Goal: Check status

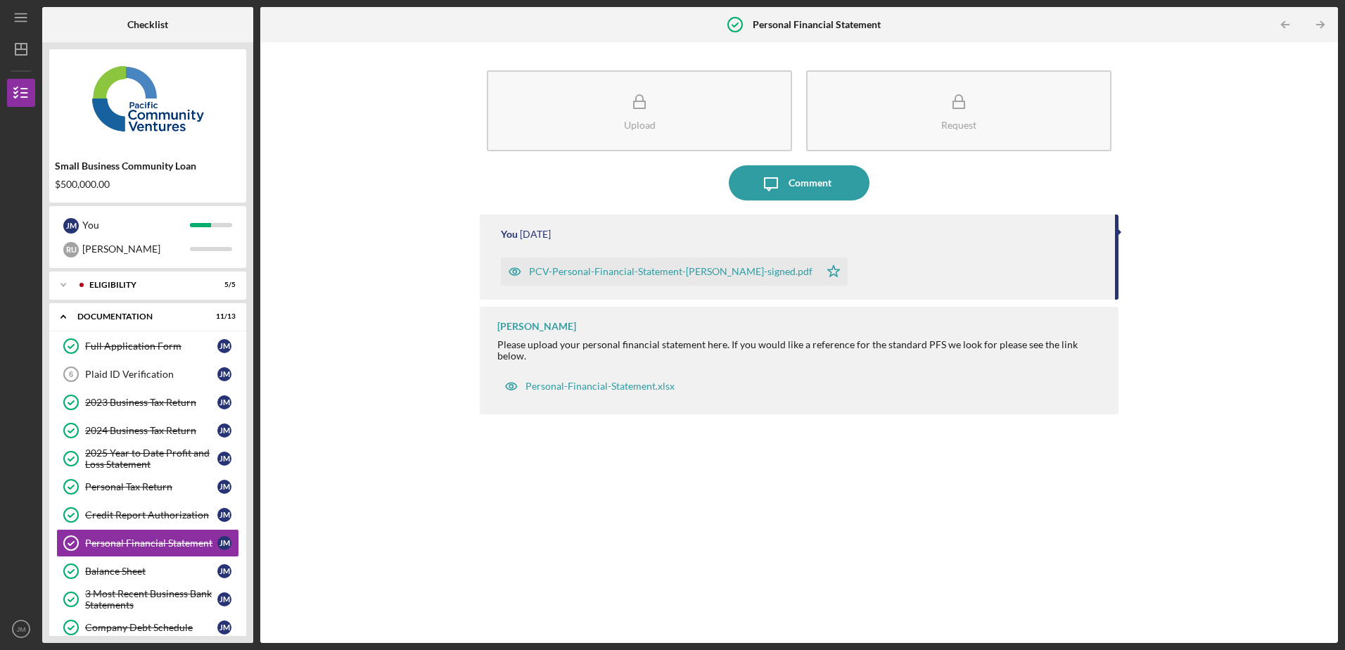
scroll to position [65, 0]
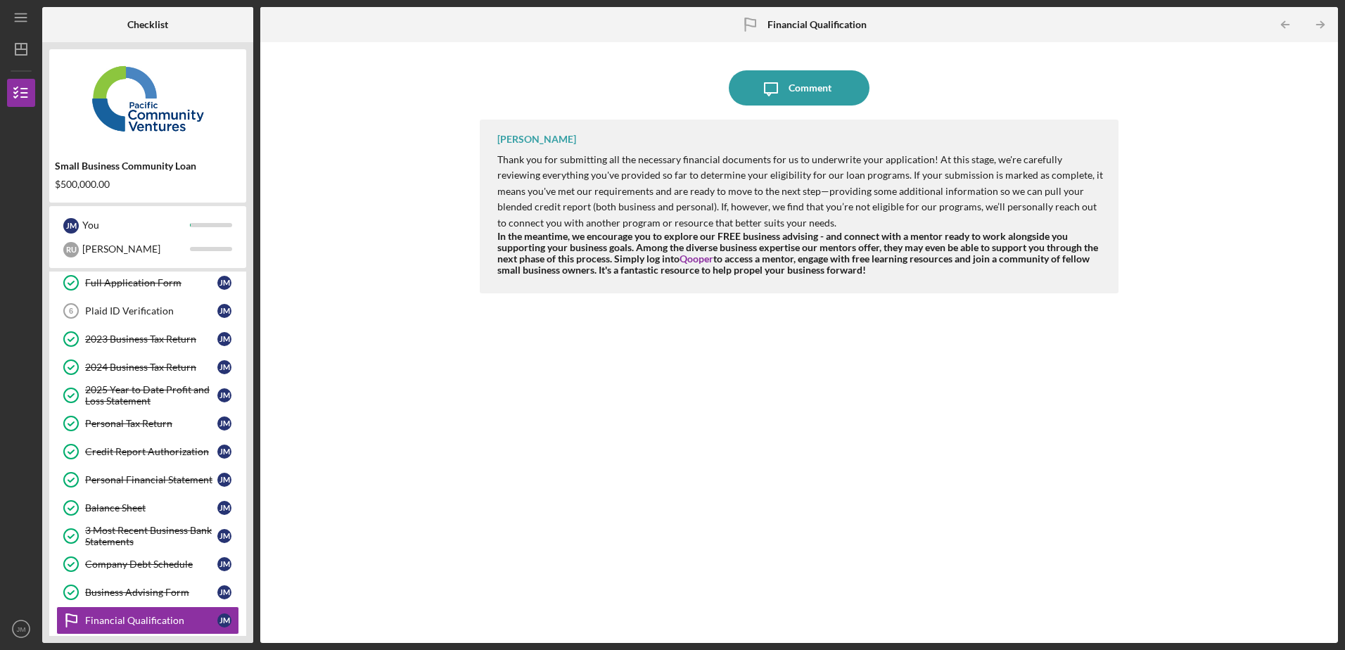
scroll to position [91, 0]
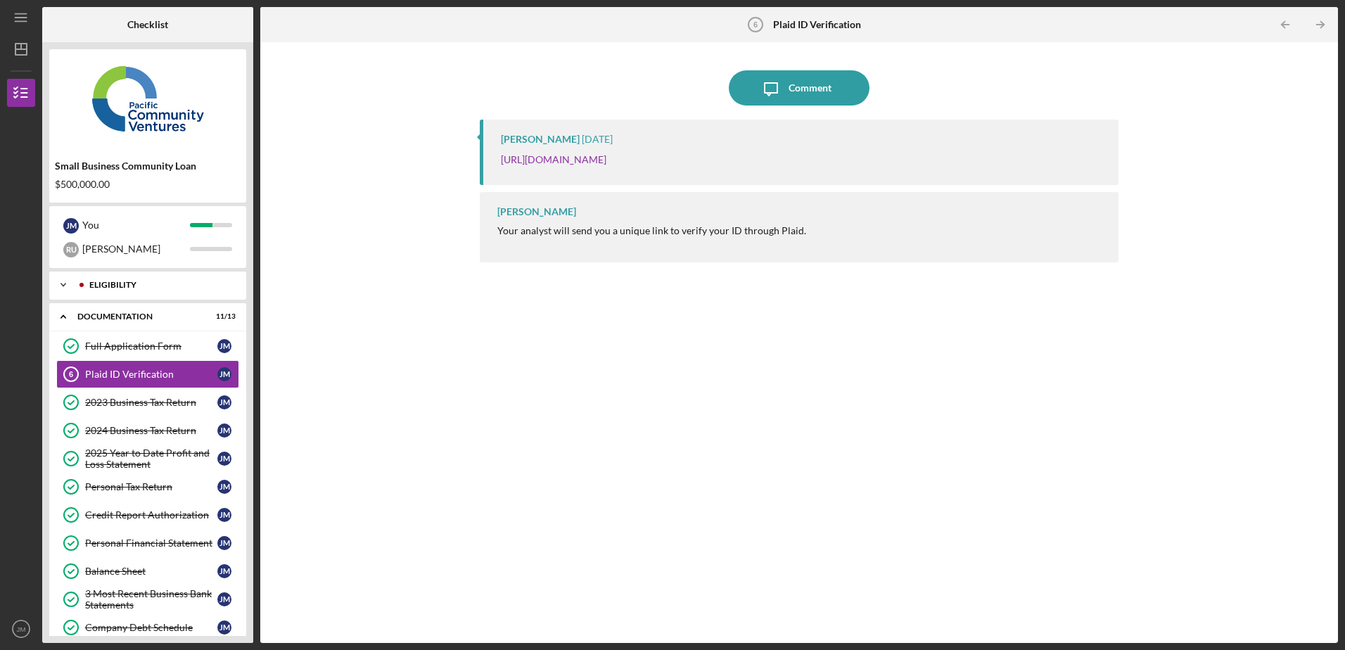
click at [122, 282] on div "Eligibility" at bounding box center [158, 285] width 139 height 8
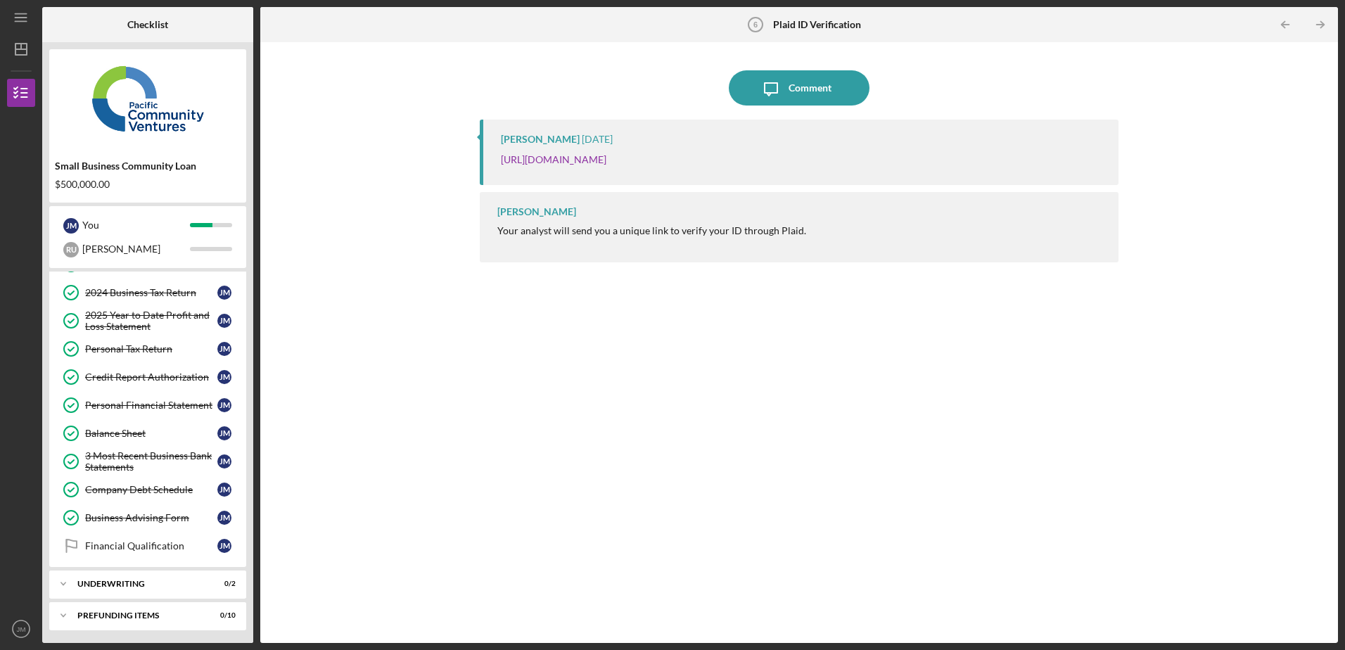
scroll to position [288, 0]
click at [196, 591] on div "Icon/Expander Underwriting 0 / 2" at bounding box center [147, 582] width 197 height 28
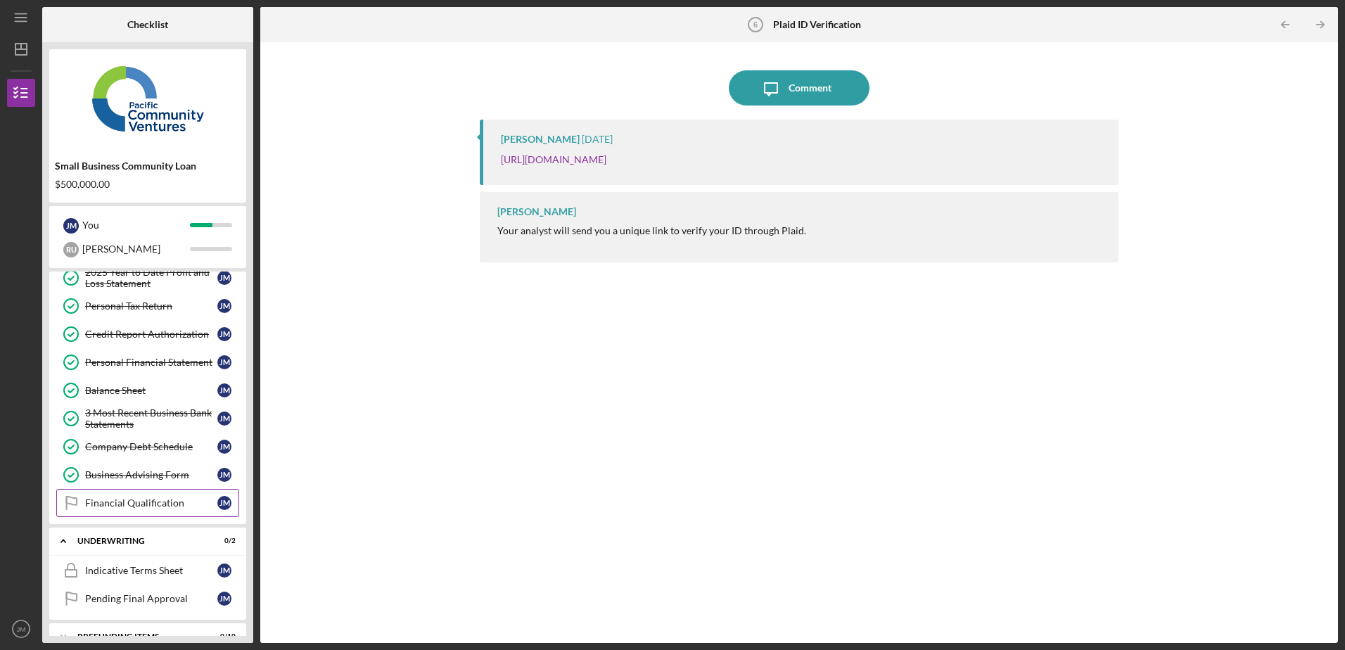
scroll to position [352, 0]
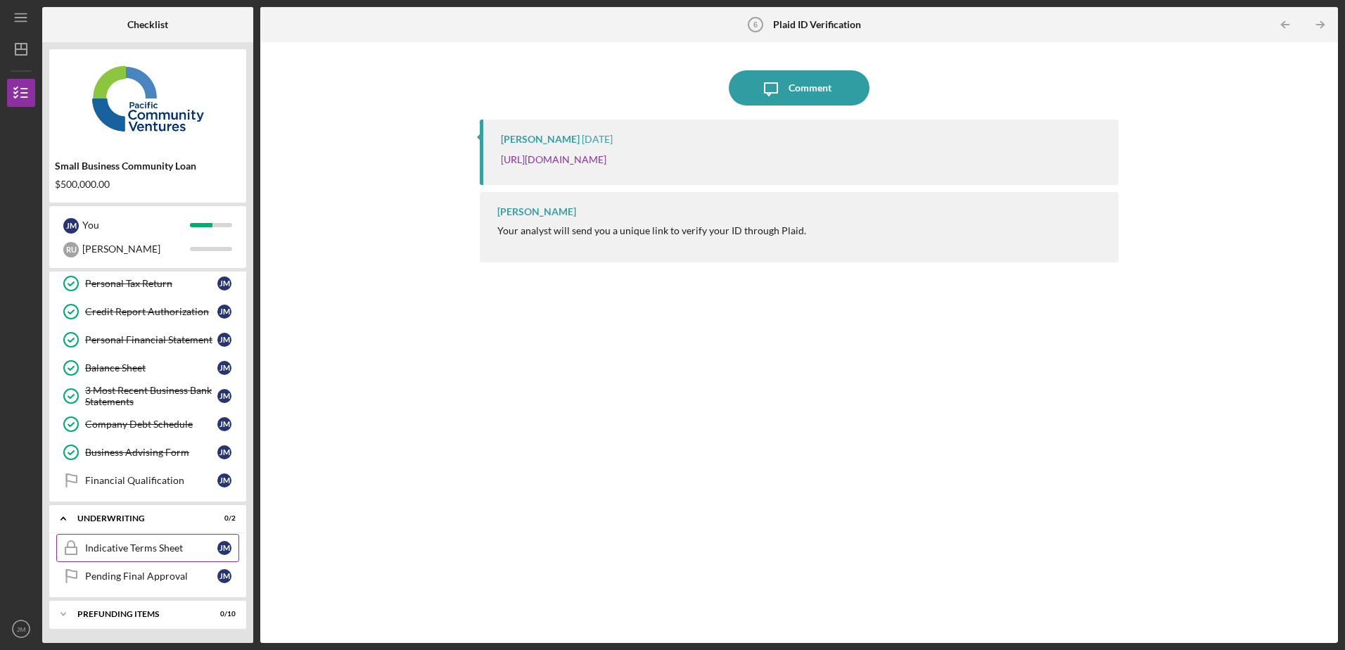
click at [162, 549] on div "Indicative Terms Sheet" at bounding box center [151, 547] width 132 height 11
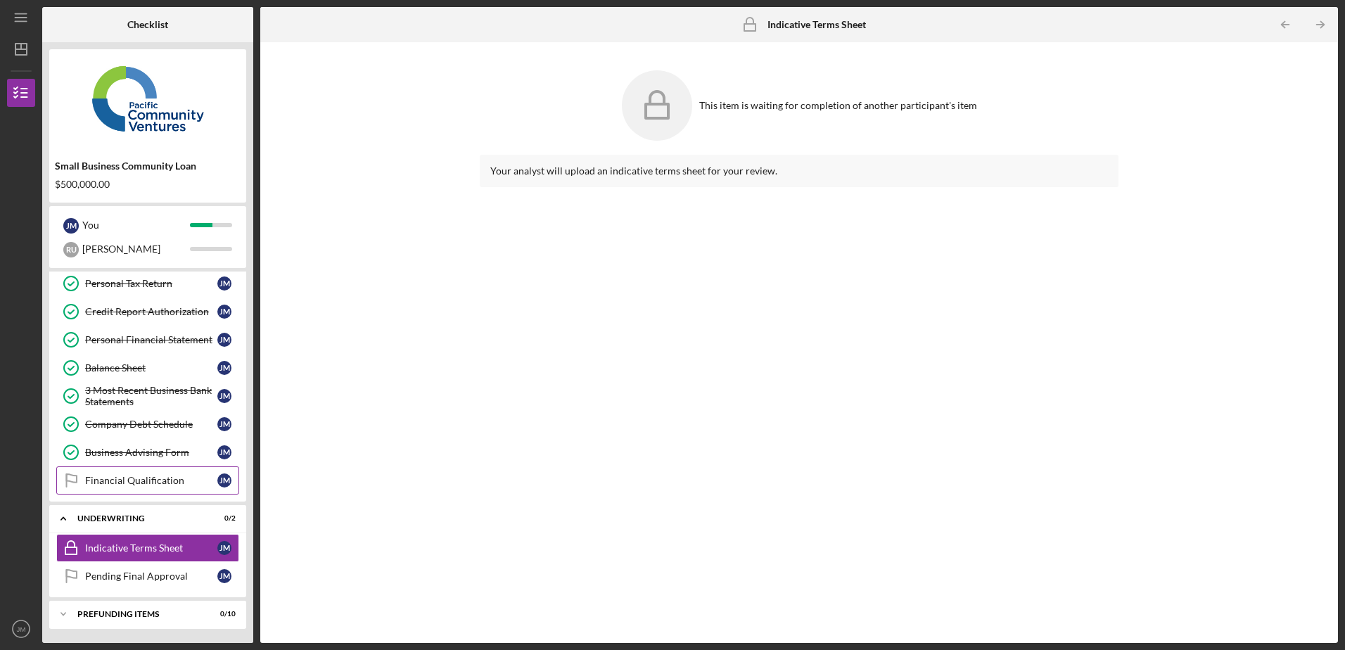
click at [112, 475] on div "Financial Qualification" at bounding box center [151, 480] width 132 height 11
